Goal: Information Seeking & Learning: Learn about a topic

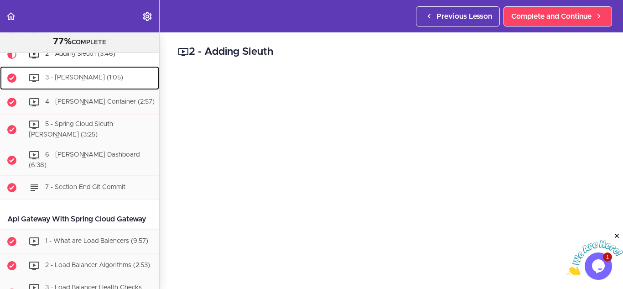
click at [113, 85] on div "3 - [PERSON_NAME] (1:05)" at bounding box center [91, 78] width 135 height 20
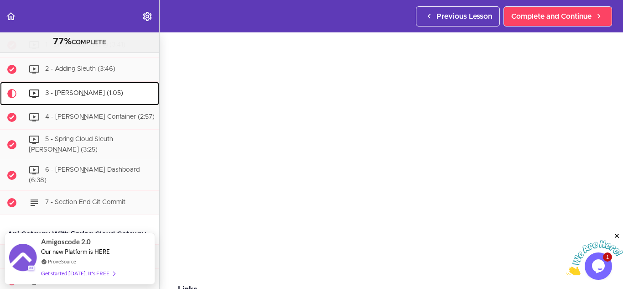
scroll to position [1260, 0]
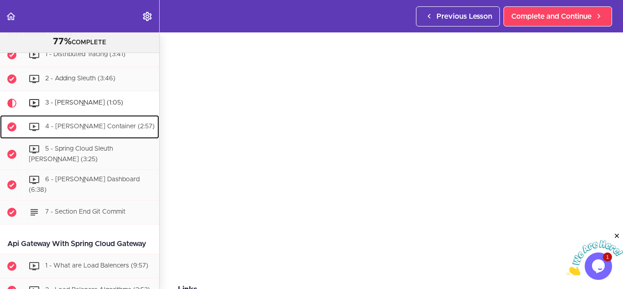
click at [85, 130] on span "4 - [PERSON_NAME] Container (2:57)" at bounding box center [99, 127] width 109 height 6
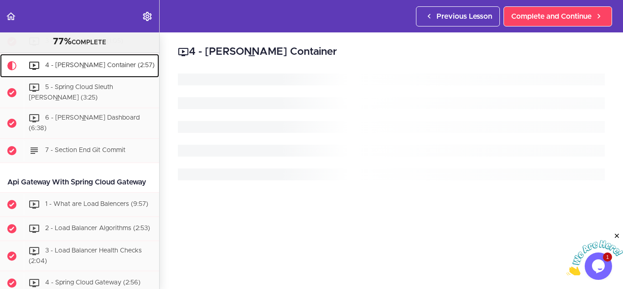
scroll to position [1322, 0]
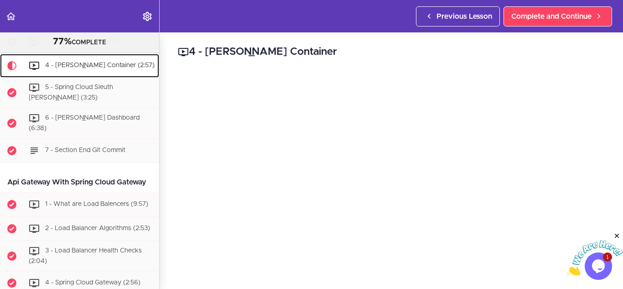
click at [107, 77] on link "4 - [PERSON_NAME] Container (2:57)" at bounding box center [79, 66] width 159 height 24
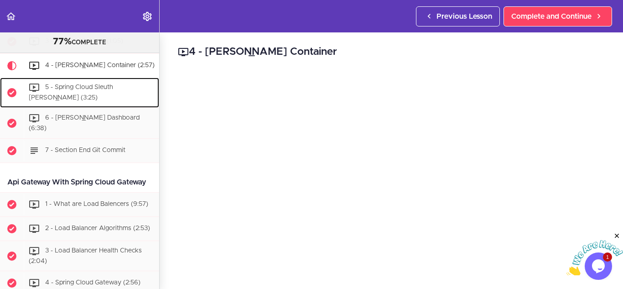
click at [106, 100] on span "5 - Spring Cloud Sleuth [PERSON_NAME] (3:25)" at bounding box center [71, 92] width 84 height 17
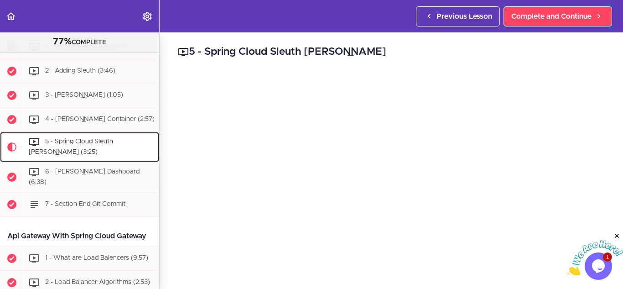
scroll to position [1284, 0]
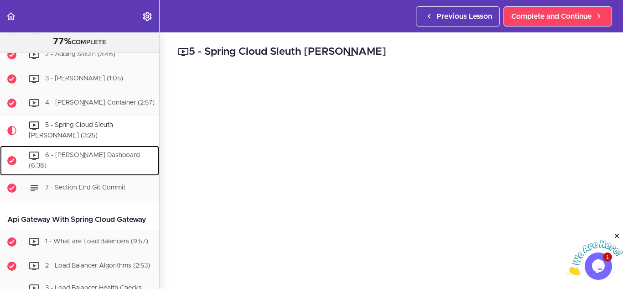
click at [102, 173] on div "6 - [PERSON_NAME] Dashboard (6:38)" at bounding box center [91, 160] width 135 height 30
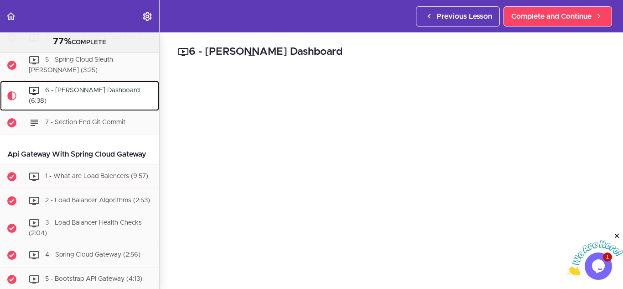
scroll to position [1376, 0]
